Goal: Use online tool/utility: Use online tool/utility

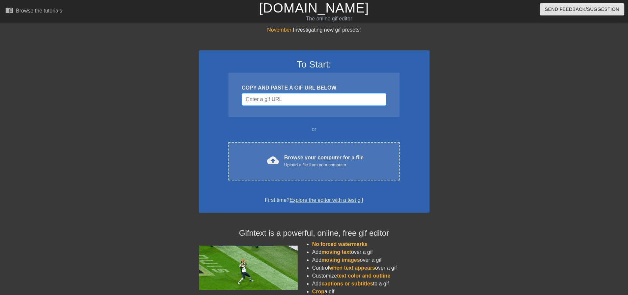
click at [323, 96] on input "Username" at bounding box center [314, 99] width 144 height 13
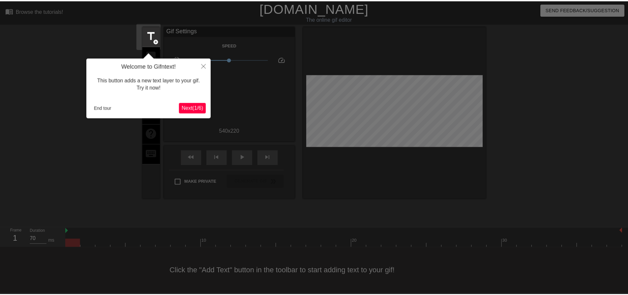
scroll to position [3, 0]
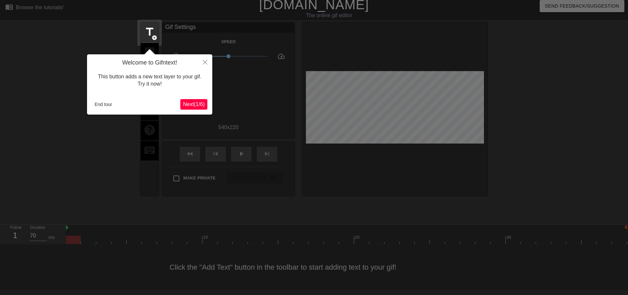
click at [202, 102] on span "Next ( 1 / 6 )" at bounding box center [194, 105] width 22 height 6
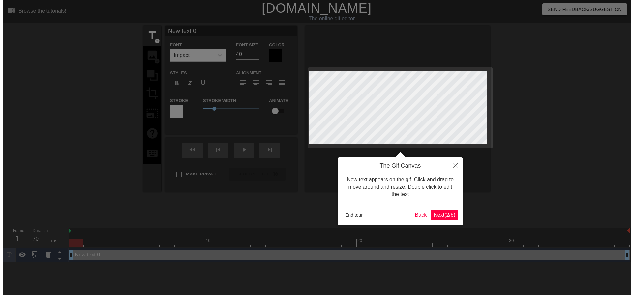
scroll to position [0, 0]
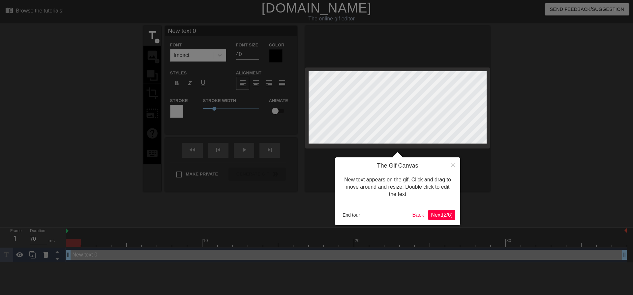
click at [442, 213] on span "Next ( 2 / 6 )" at bounding box center [442, 215] width 22 height 6
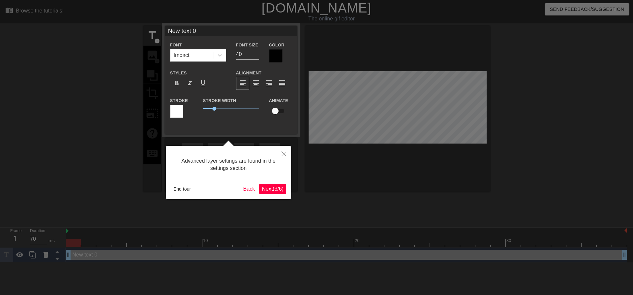
click at [279, 190] on span "Next ( 3 / 6 )" at bounding box center [273, 189] width 22 height 6
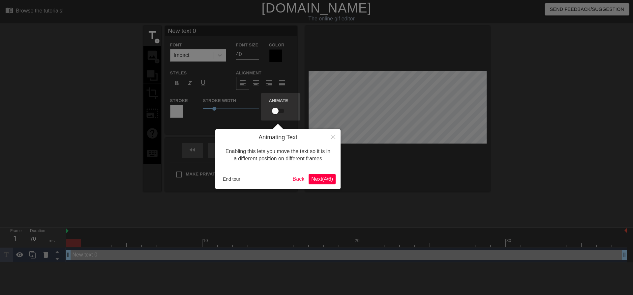
click at [330, 181] on span "Next ( 4 / 6 )" at bounding box center [322, 179] width 22 height 6
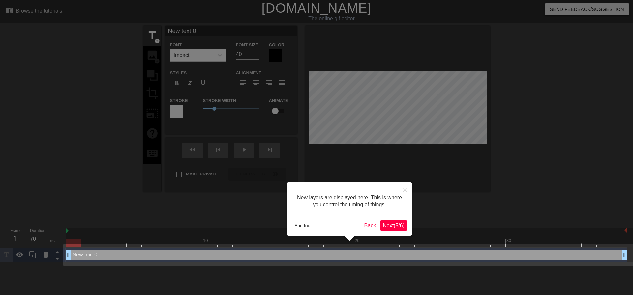
click at [392, 226] on span "Next ( 5 / 6 )" at bounding box center [394, 226] width 22 height 6
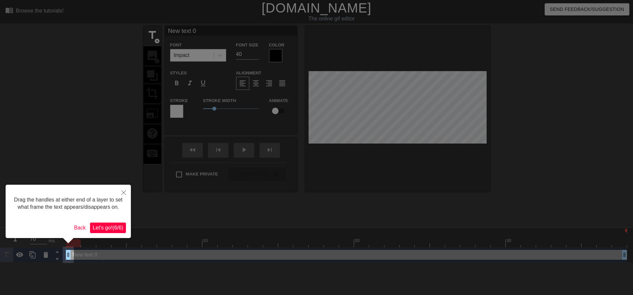
click at [114, 229] on span "Let's go! ( 6 / 6 )" at bounding box center [108, 228] width 31 height 6
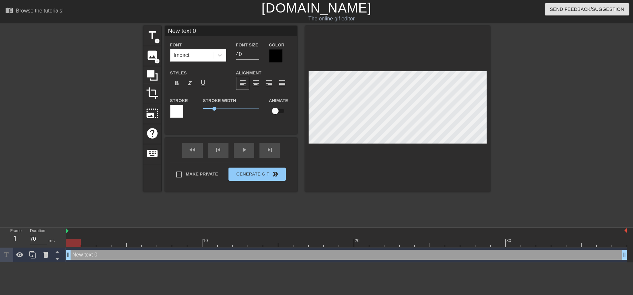
scroll to position [1, 2]
type input "E"
type textarea "E"
type input "El"
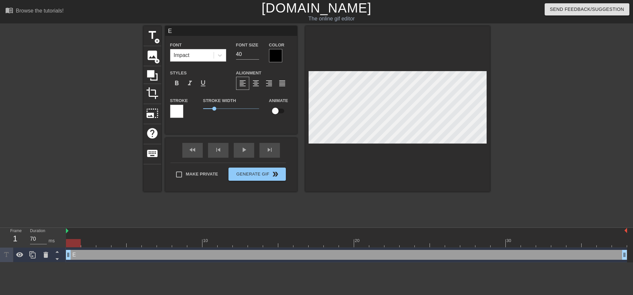
type textarea "El"
type input "Ell"
type textarea "Ell"
type input "Elli"
type textarea "Elli"
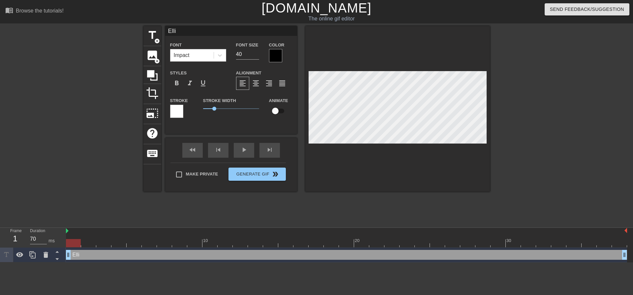
type input "Ellio"
type textarea "Ellio"
type input "[PERSON_NAME]"
type textarea "[PERSON_NAME]"
type input "[PERSON_NAME]"
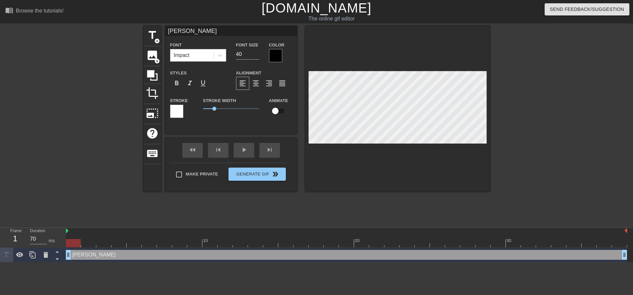
type textarea "[PERSON_NAME]"
click at [276, 53] on div at bounding box center [275, 55] width 13 height 13
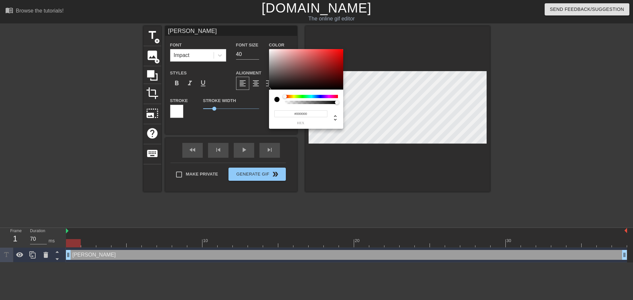
drag, startPoint x: 297, startPoint y: 112, endPoint x: 309, endPoint y: 112, distance: 12.2
click at [309, 112] on input "#000000" at bounding box center [300, 113] width 53 height 7
type input "#ffffff"
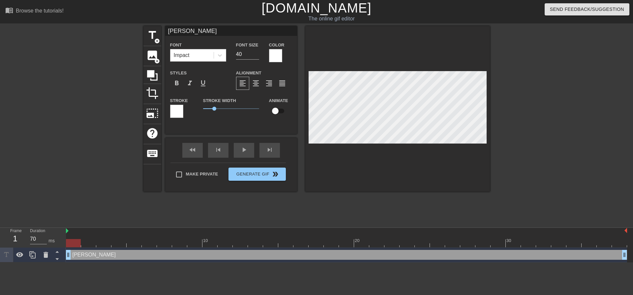
click at [179, 113] on div at bounding box center [176, 111] width 13 height 13
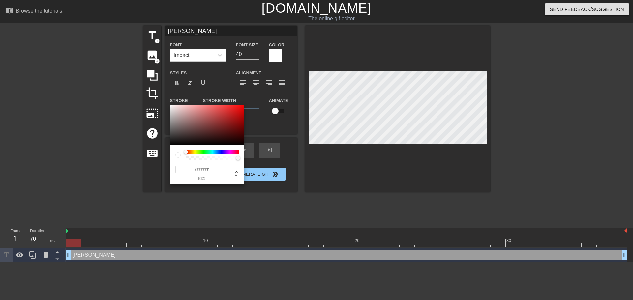
drag, startPoint x: 197, startPoint y: 168, endPoint x: 213, endPoint y: 169, distance: 16.2
click at [213, 169] on input "#FFFFFF" at bounding box center [201, 169] width 53 height 7
type input "#000000"
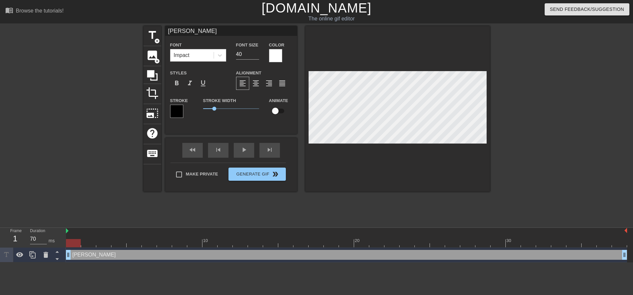
click at [516, 142] on div at bounding box center [547, 125] width 99 height 198
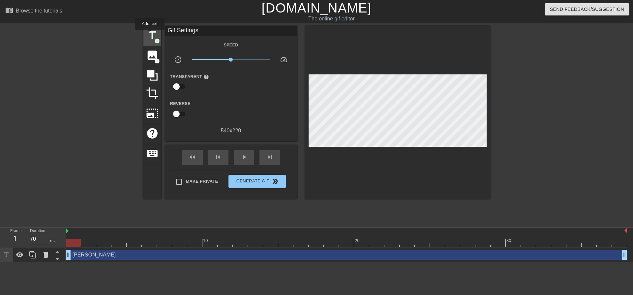
click at [150, 34] on span "title" at bounding box center [152, 35] width 13 height 13
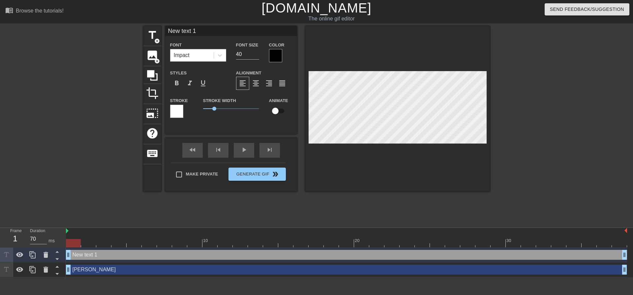
scroll to position [1, 2]
type input "E"
type textarea "E"
type input "El"
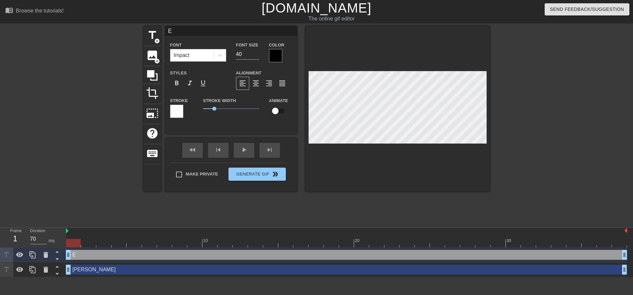
type textarea "El"
type input "Ell"
type textarea "Ell"
type input "Elli"
type textarea "Elli"
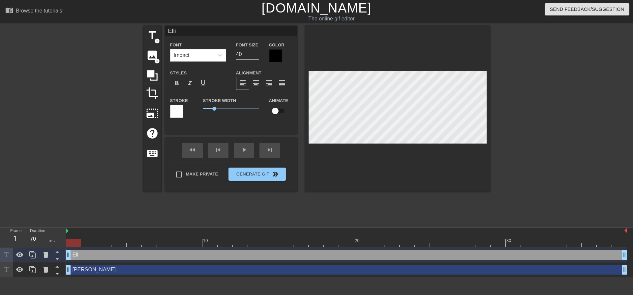
type input "Ellio"
type textarea "Ellio"
type input "[PERSON_NAME]"
type textarea "[PERSON_NAME]"
type input "[PERSON_NAME]"
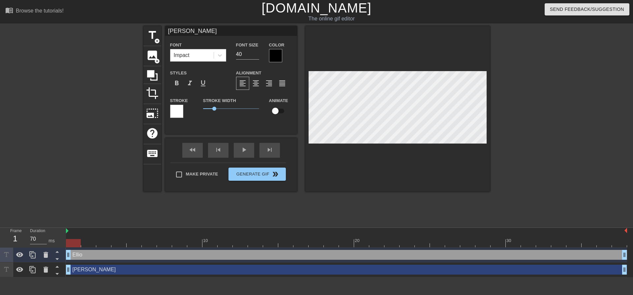
type textarea "[PERSON_NAME]"
type input "[PERSON_NAME]'"
type textarea "[PERSON_NAME]'"
type input "[PERSON_NAME]"
type textarea "[PERSON_NAME]"
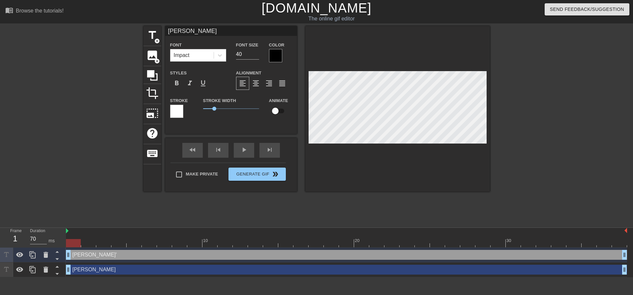
type input "[PERSON_NAME]"
type textarea "[PERSON_NAME]"
type input "[PERSON_NAME]"
type textarea "[PERSON_NAME]"
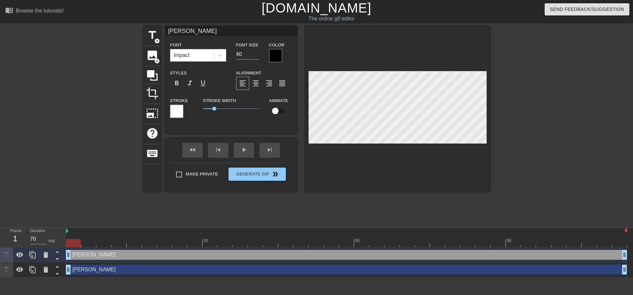
type input "[PERSON_NAME]"
type textarea "[PERSON_NAME]"
type input "[PERSON_NAME]"
type textarea "[PERSON_NAME] H"
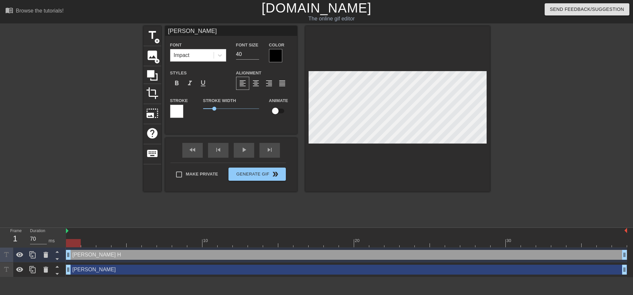
type input "[PERSON_NAME]"
type textarea "[PERSON_NAME]"
type input "[PERSON_NAME]"
type textarea "[PERSON_NAME] Ham"
type input "[PERSON_NAME]"
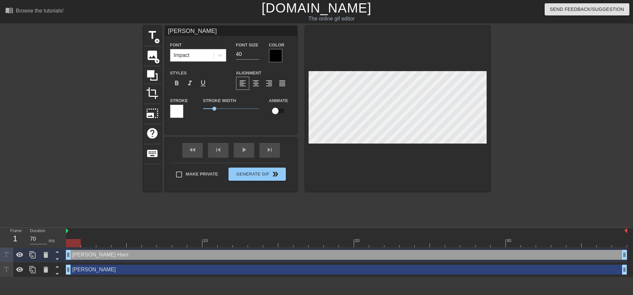
type textarea "[PERSON_NAME] [PERSON_NAME]"
type input "[PERSON_NAME]"
type textarea "[PERSON_NAME] [PERSON_NAME]"
type input "[PERSON_NAME]"
type textarea "[PERSON_NAME] Hammer"
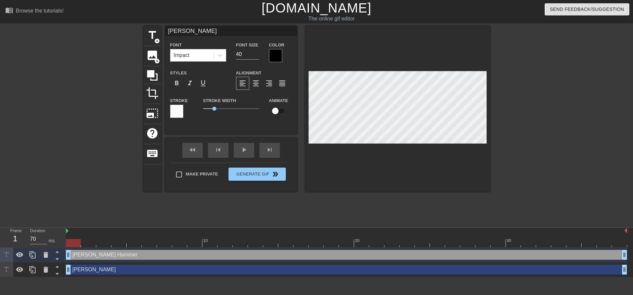
click at [276, 55] on div at bounding box center [275, 55] width 13 height 13
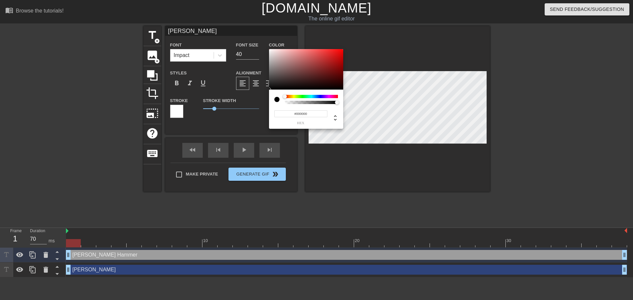
drag, startPoint x: 296, startPoint y: 113, endPoint x: 309, endPoint y: 113, distance: 13.2
click at [309, 113] on input "#000000" at bounding box center [300, 113] width 53 height 7
type input "#ff"
type input "[PERSON_NAME]"
type input "#ffffff"
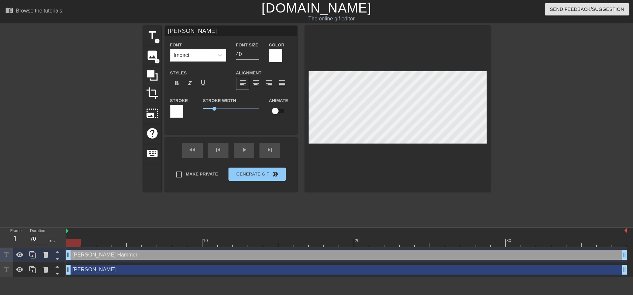
scroll to position [1, 1]
click at [176, 113] on div at bounding box center [176, 111] width 13 height 13
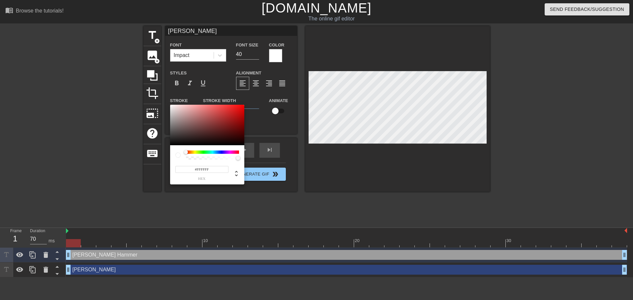
drag, startPoint x: 197, startPoint y: 169, endPoint x: 215, endPoint y: 169, distance: 17.8
click at [215, 169] on input "#FFFFFF" at bounding box center [201, 169] width 53 height 7
type input "#00"
type input "[PERSON_NAME]"
type input "#00000"
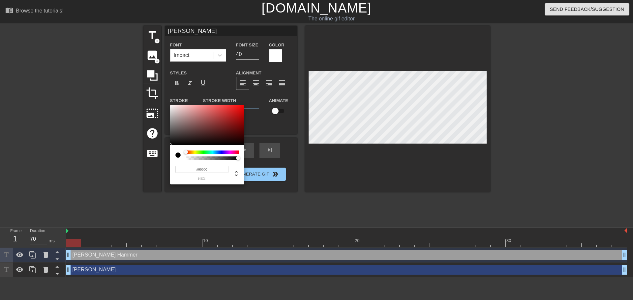
type input "[PERSON_NAME]"
type input "#000000"
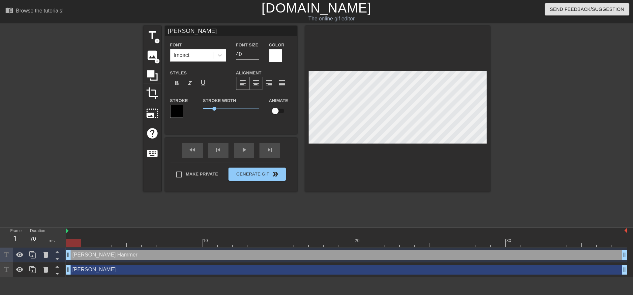
click at [257, 83] on span "format_align_center" at bounding box center [256, 83] width 8 height 8
type input "[PERSON_NAME]"
type input "39"
click at [257, 57] on input "39" at bounding box center [247, 54] width 23 height 11
type input "[PERSON_NAME]"
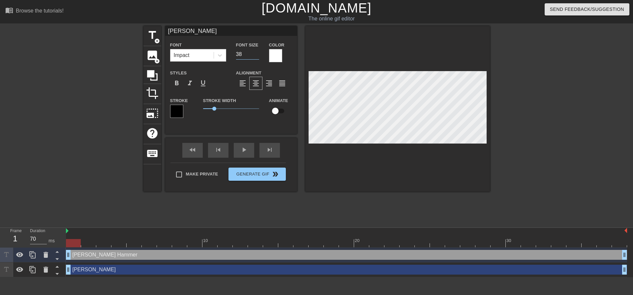
type input "38"
click at [257, 57] on input "38" at bounding box center [247, 54] width 23 height 11
type input "[PERSON_NAME]"
type input "37"
click at [257, 57] on input "37" at bounding box center [247, 54] width 23 height 11
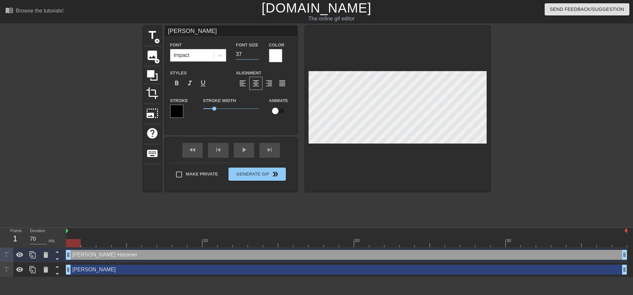
type input "[PERSON_NAME]"
type input "36"
click at [257, 57] on input "36" at bounding box center [247, 54] width 23 height 11
type input "[PERSON_NAME]"
type input "35"
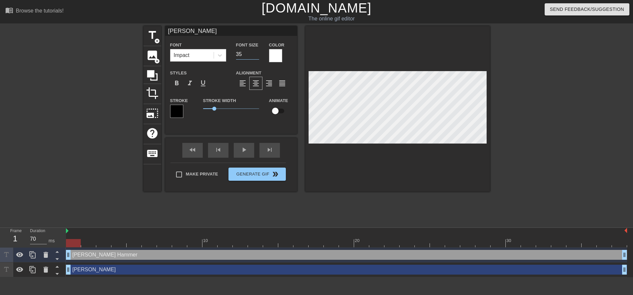
click at [257, 57] on input "35" at bounding box center [247, 54] width 23 height 11
type input "[PERSON_NAME]"
type input "34"
click at [257, 57] on input "34" at bounding box center [247, 54] width 23 height 11
type input "[PERSON_NAME]"
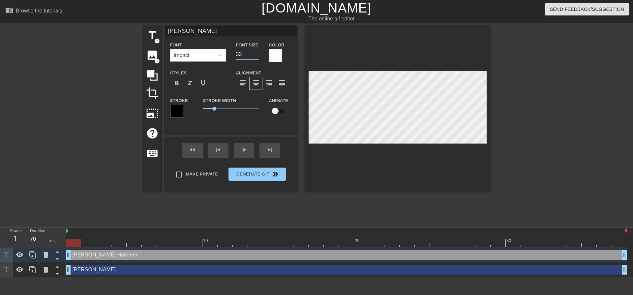
type input "33"
click at [257, 57] on input "33" at bounding box center [247, 54] width 23 height 11
type input "[PERSON_NAME]"
type input "32"
click at [257, 57] on input "32" at bounding box center [247, 54] width 23 height 11
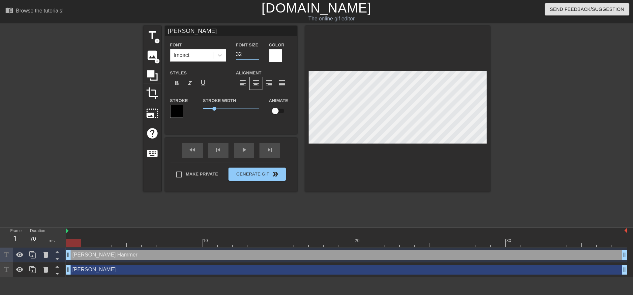
type input "[PERSON_NAME]"
type input "31"
click at [257, 57] on input "31" at bounding box center [247, 54] width 23 height 11
type input "[PERSON_NAME]"
type input "30"
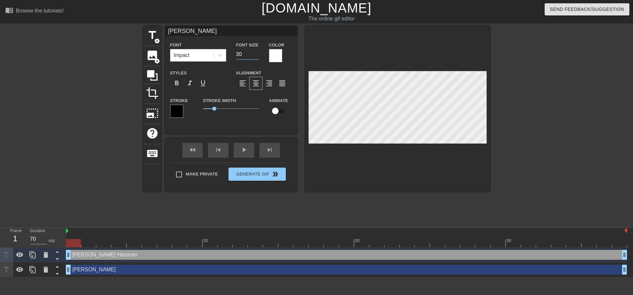
click at [257, 57] on input "30" at bounding box center [247, 54] width 23 height 11
type input "[PERSON_NAME]"
type input "29"
click at [257, 57] on input "29" at bounding box center [247, 54] width 23 height 11
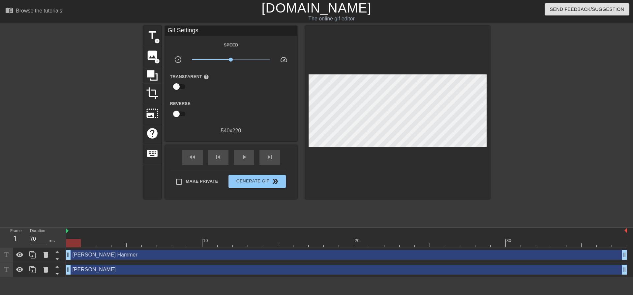
click at [554, 132] on div at bounding box center [547, 125] width 99 height 198
click at [268, 181] on span "Generate Gif double_arrow" at bounding box center [257, 182] width 52 height 8
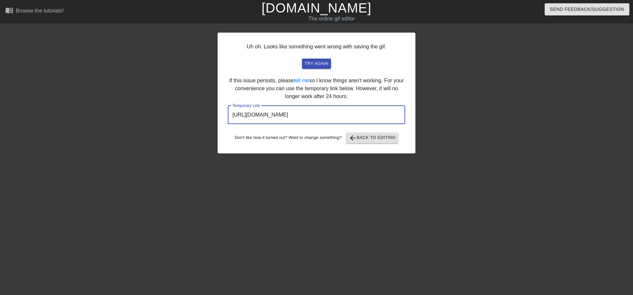
drag, startPoint x: 375, startPoint y: 113, endPoint x: 226, endPoint y: 117, distance: 149.3
click at [226, 117] on div "Uh oh. Looks like something went wrong with saving the gif. try again If this i…" at bounding box center [317, 93] width 198 height 121
click at [370, 138] on span "arrow_back Back to Editing" at bounding box center [372, 138] width 47 height 8
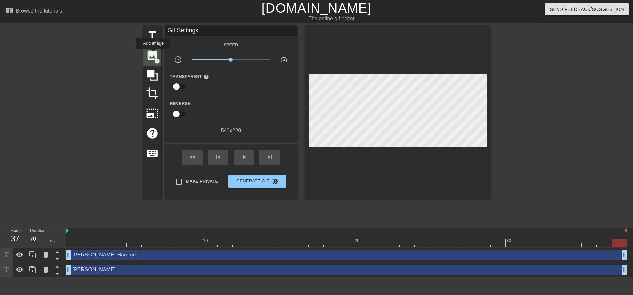
click at [153, 54] on span "image" at bounding box center [152, 55] width 13 height 13
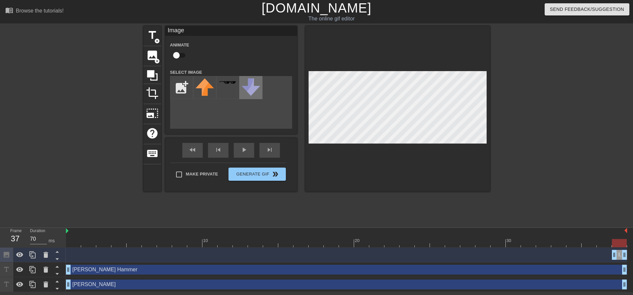
click at [253, 89] on img at bounding box center [251, 86] width 18 height 17
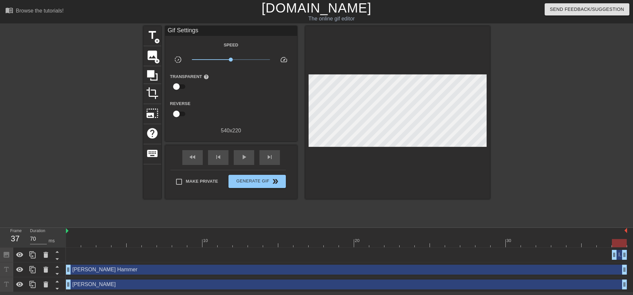
click at [501, 93] on div at bounding box center [547, 125] width 99 height 198
click at [272, 182] on span "double_arrow" at bounding box center [275, 182] width 8 height 8
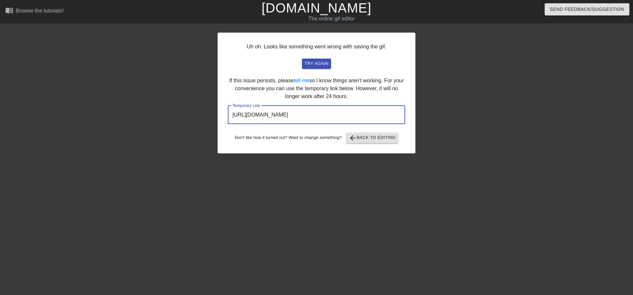
drag, startPoint x: 378, startPoint y: 116, endPoint x: 218, endPoint y: 117, distance: 159.8
click at [218, 117] on div "Uh oh. Looks like something went wrong with saving the gif. try again If this i…" at bounding box center [317, 93] width 198 height 121
click at [371, 139] on span "arrow_back Back to Editing" at bounding box center [372, 138] width 47 height 8
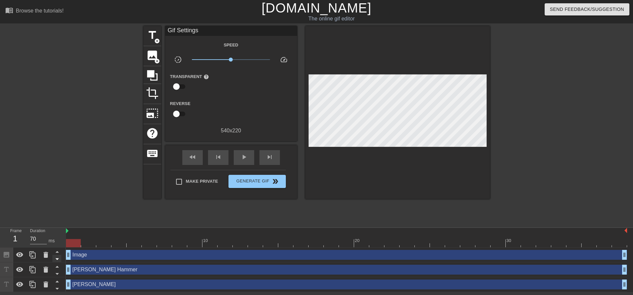
drag, startPoint x: 613, startPoint y: 254, endPoint x: 61, endPoint y: 260, distance: 552.4
click at [61, 260] on div "Frame 1 Duration 70 ms 10 20 30 Image drag_handle drag_handle [PERSON_NAME] Ham…" at bounding box center [316, 260] width 633 height 64
click at [273, 182] on span "double_arrow" at bounding box center [275, 182] width 8 height 8
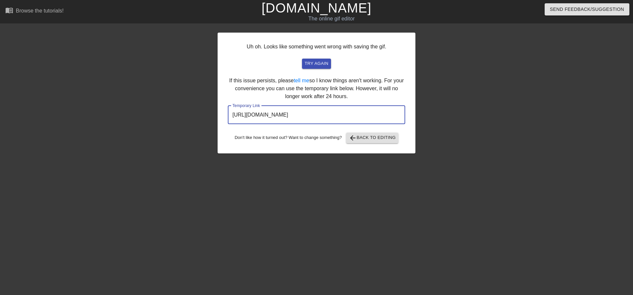
drag, startPoint x: 376, startPoint y: 116, endPoint x: 215, endPoint y: 115, distance: 161.2
click at [215, 115] on div "Uh oh. Looks like something went wrong with saving the gif. try again If this i…" at bounding box center [316, 125] width 633 height 198
